Goal: Task Accomplishment & Management: Use online tool/utility

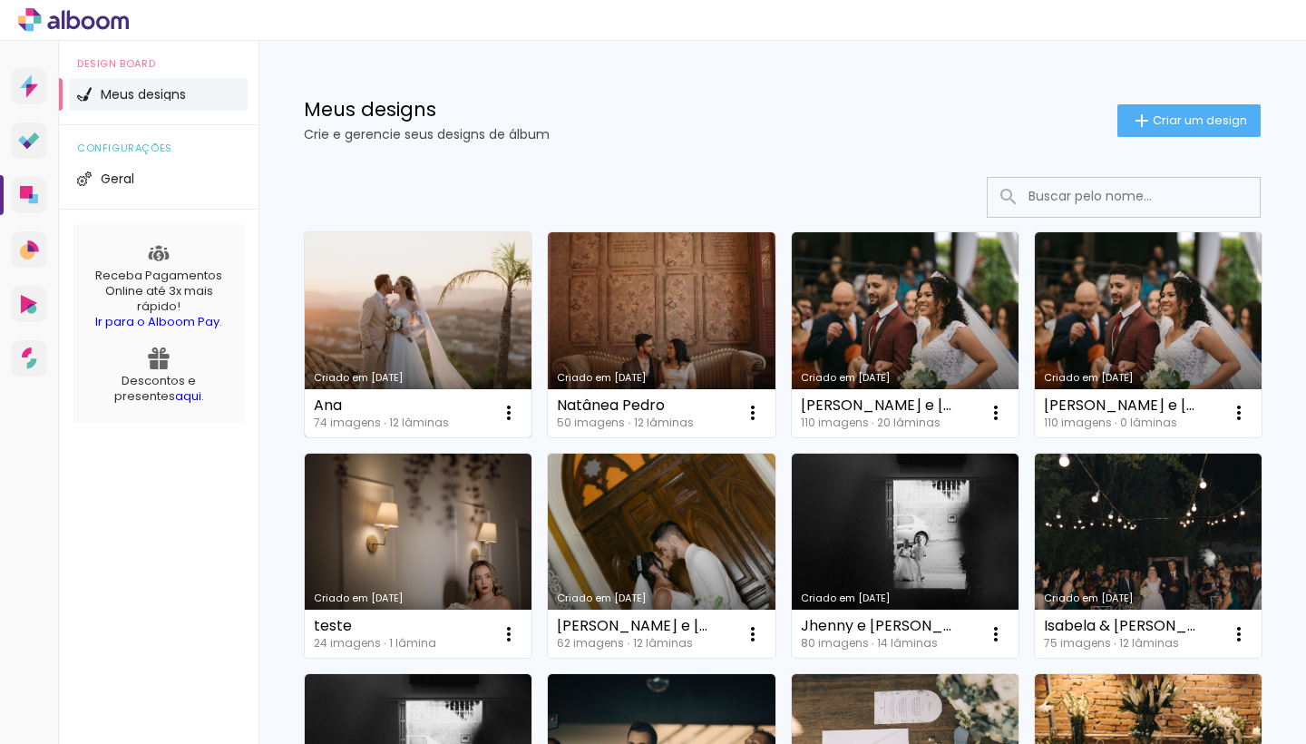
click at [434, 424] on div "74 imagens ∙ 12 lâminas" at bounding box center [381, 422] width 135 height 11
click at [411, 312] on link "Criado em [DATE]" at bounding box center [418, 334] width 227 height 205
